Goal: Information Seeking & Learning: Learn about a topic

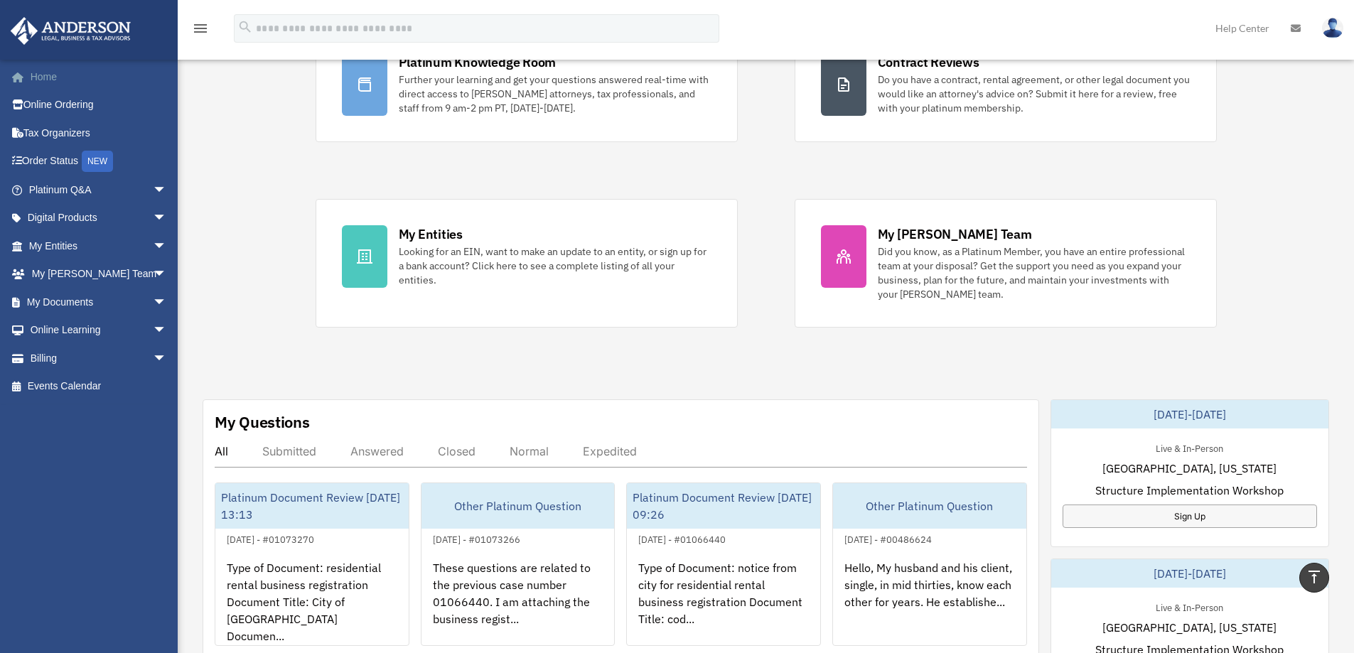
scroll to position [71, 0]
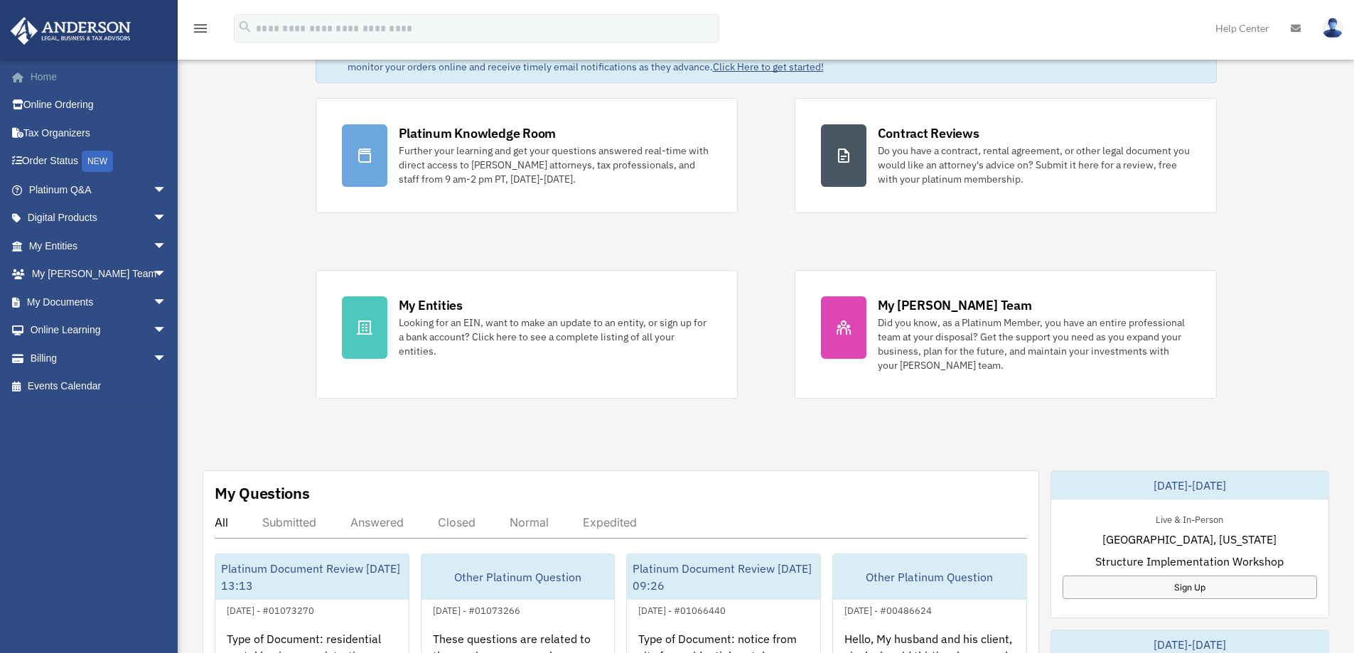
click at [41, 73] on link "Home" at bounding box center [99, 77] width 178 height 28
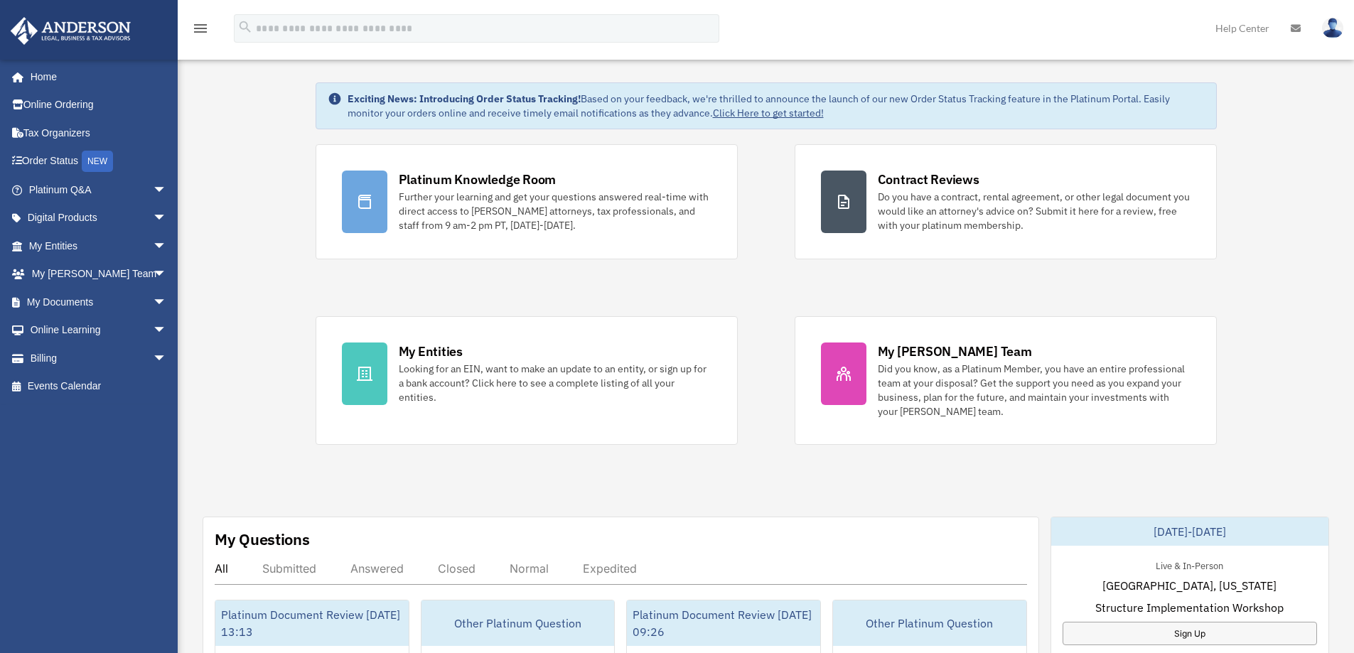
scroll to position [0, 0]
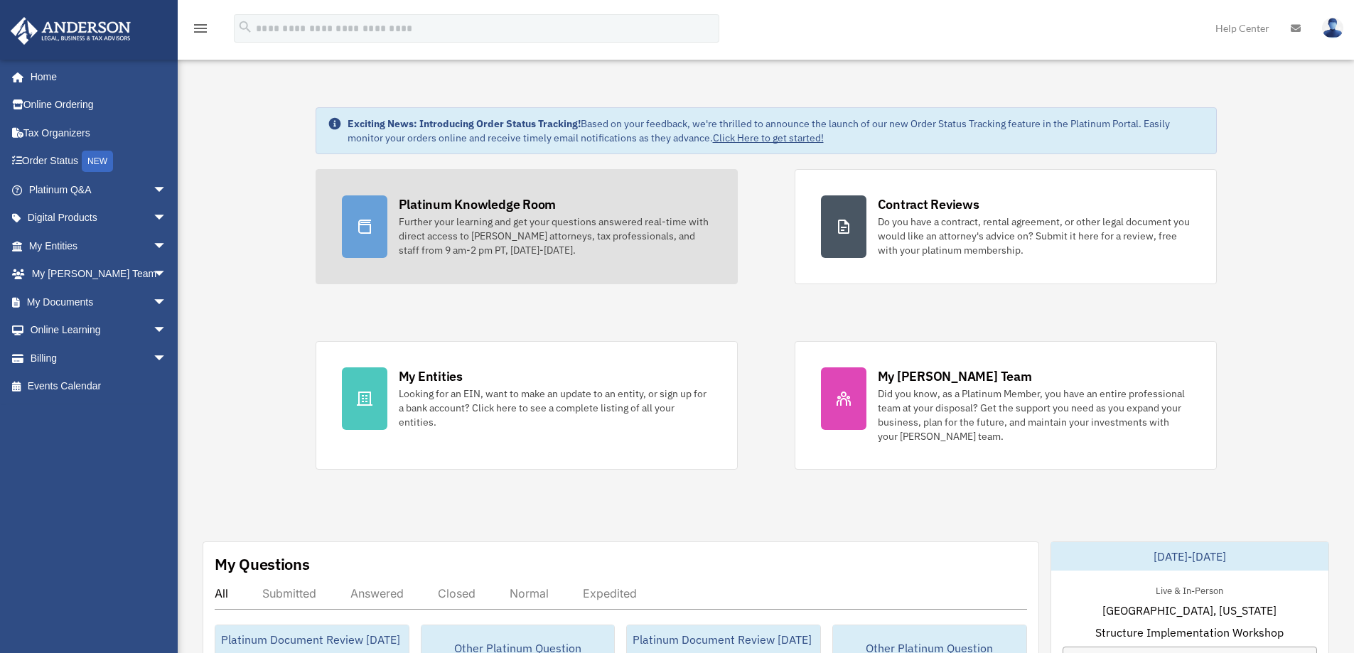
click at [478, 227] on div "Further your learning and get your questions answered real-time with direct acc…" at bounding box center [555, 236] width 313 height 43
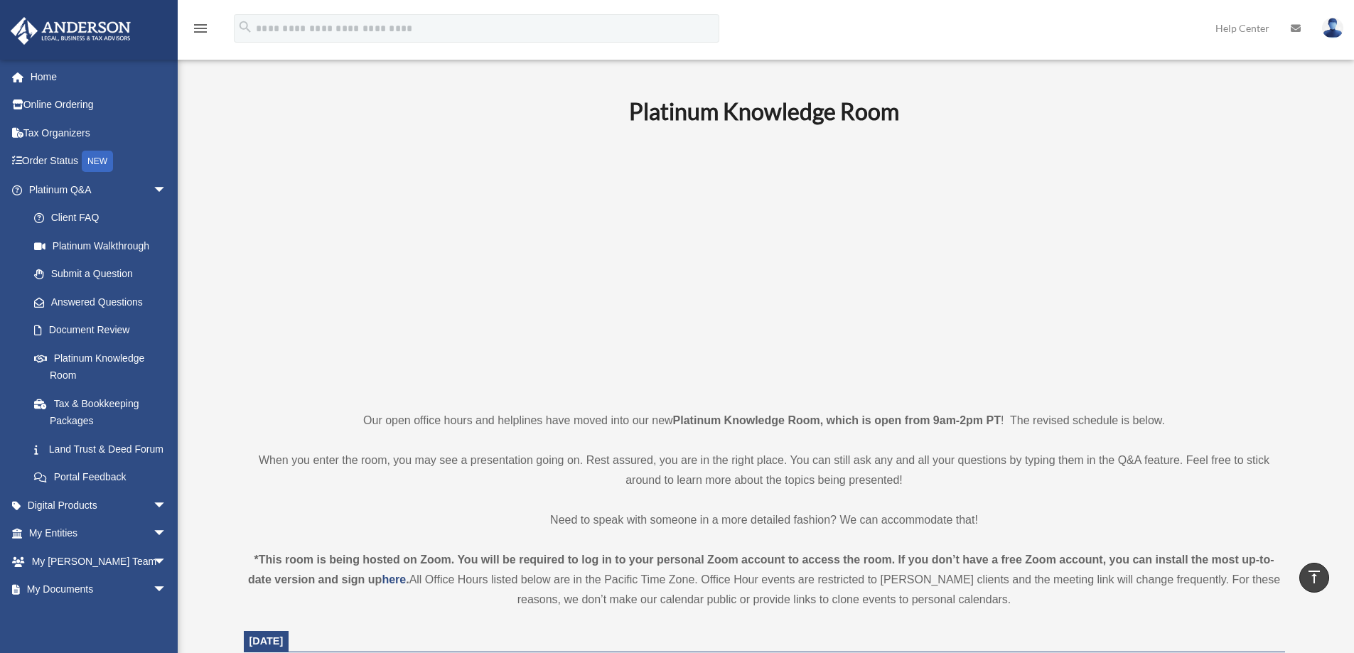
scroll to position [427, 0]
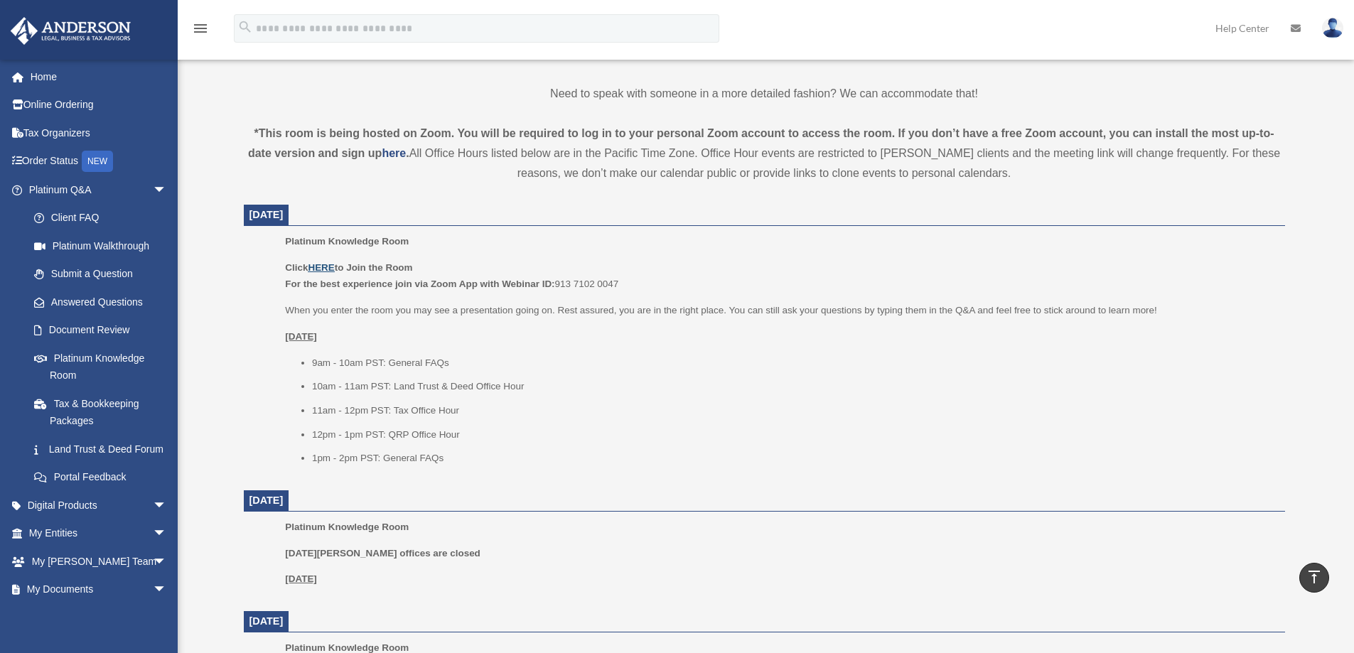
click at [322, 267] on u "HERE" at bounding box center [321, 267] width 26 height 11
click at [323, 267] on u "HERE" at bounding box center [321, 268] width 26 height 11
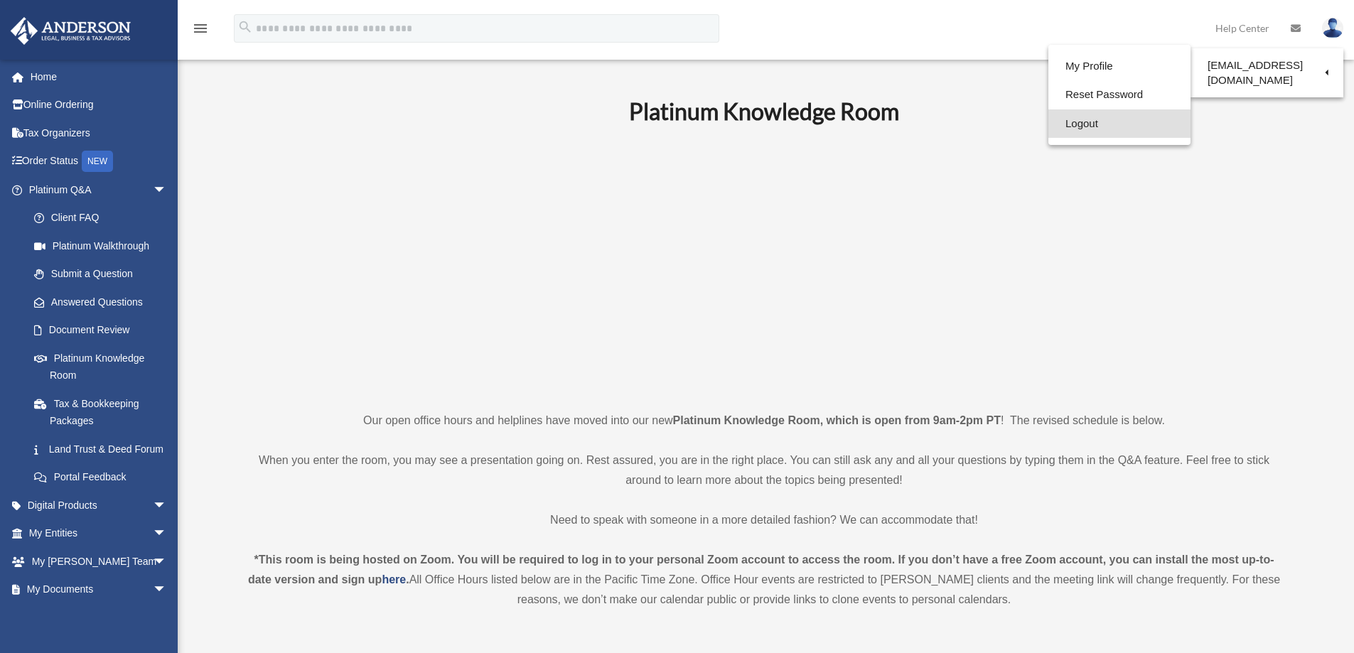
click at [1086, 123] on link "Logout" at bounding box center [1120, 123] width 142 height 29
